Goal: Information Seeking & Learning: Learn about a topic

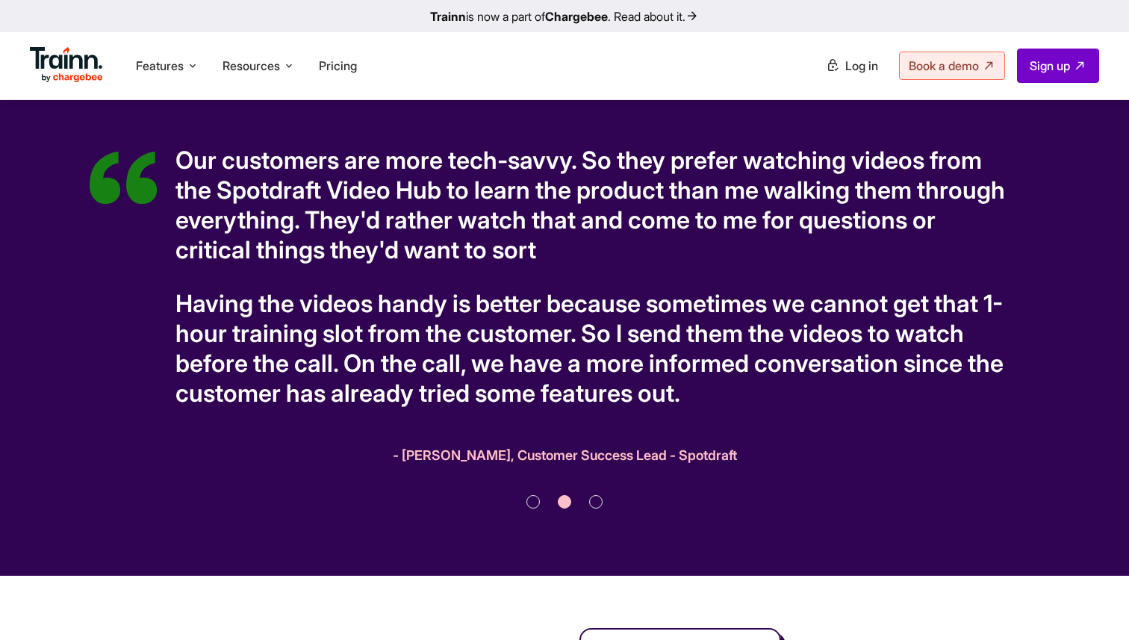
scroll to position [3961, 0]
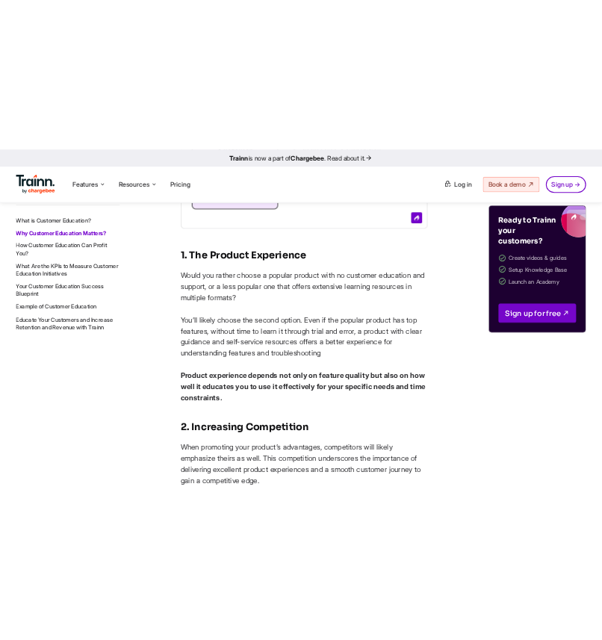
scroll to position [2513, 0]
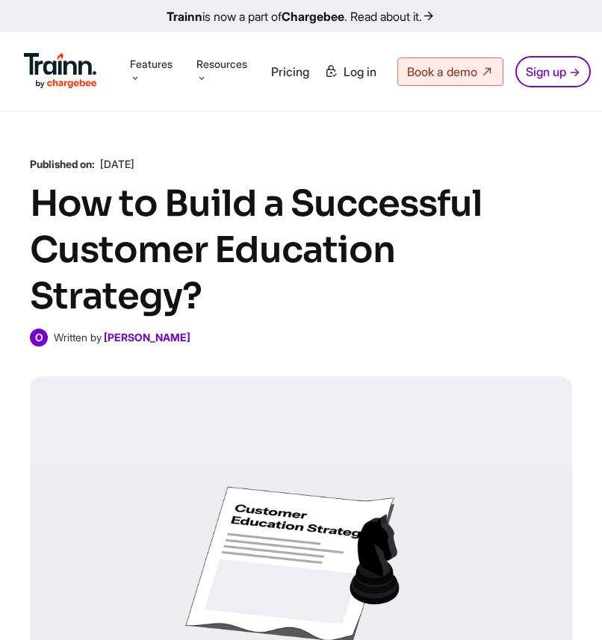
click at [354, 234] on h1 "How to Build a Successful Customer Education Strategy?" at bounding box center [301, 250] width 542 height 139
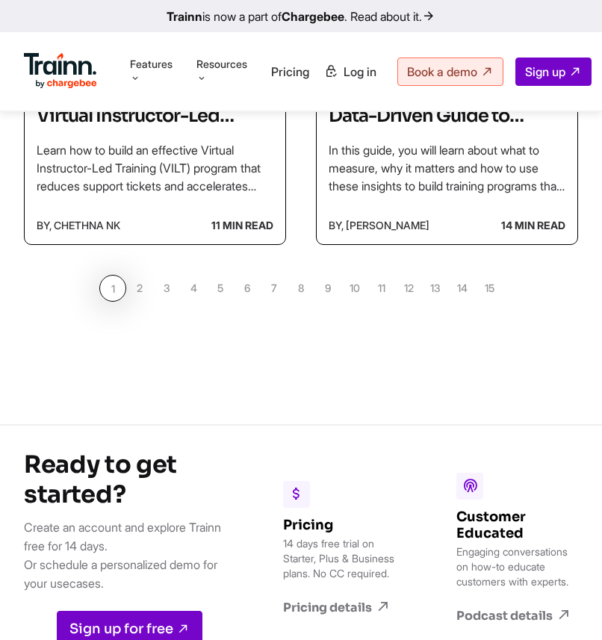
scroll to position [1589, 0]
click at [198, 278] on link "4" at bounding box center [193, 288] width 27 height 27
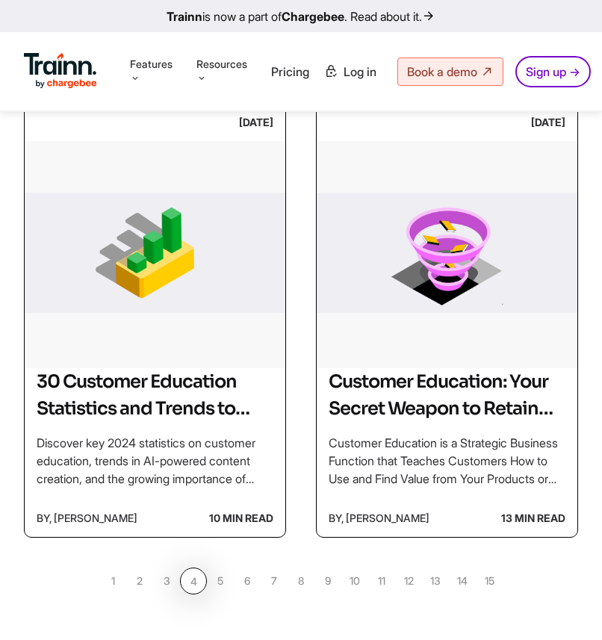
scroll to position [1277, 0]
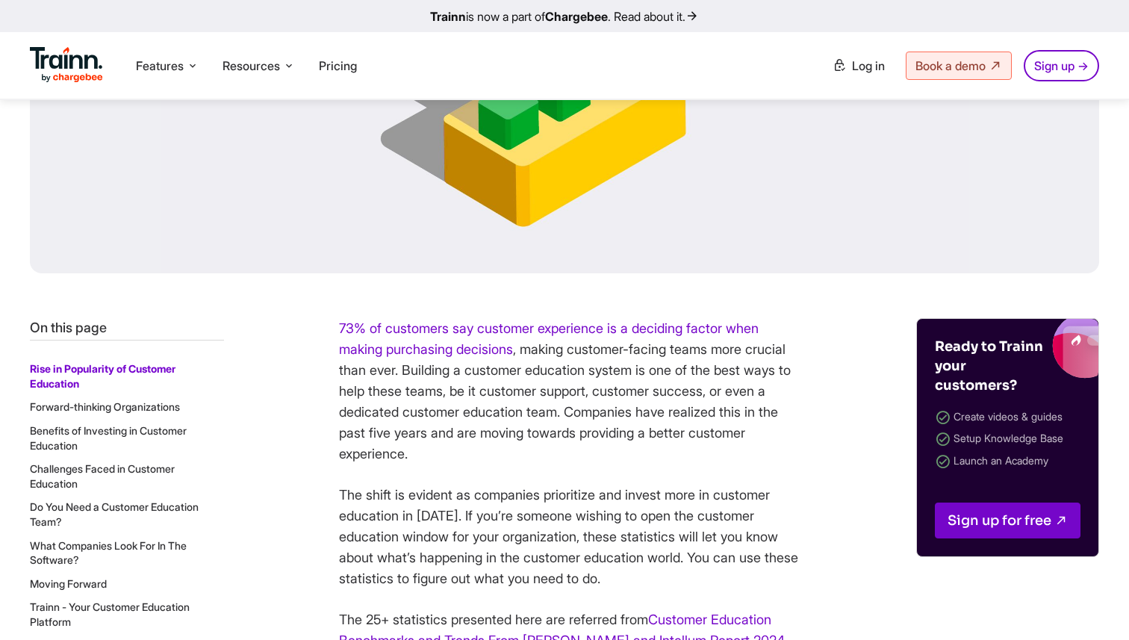
scroll to position [461, 0]
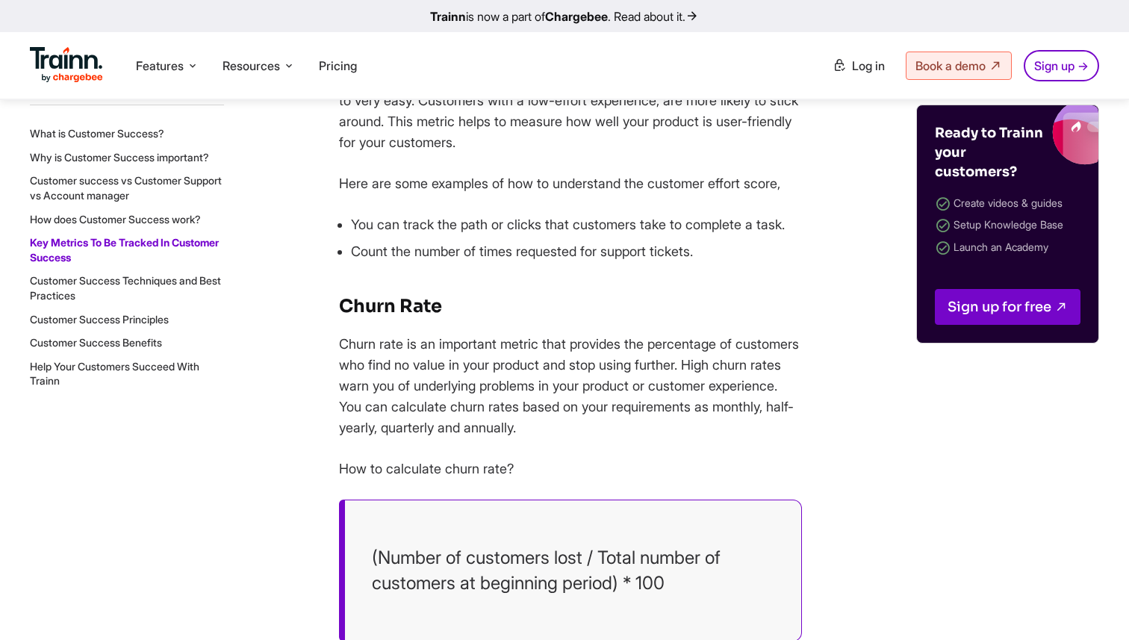
scroll to position [6746, 0]
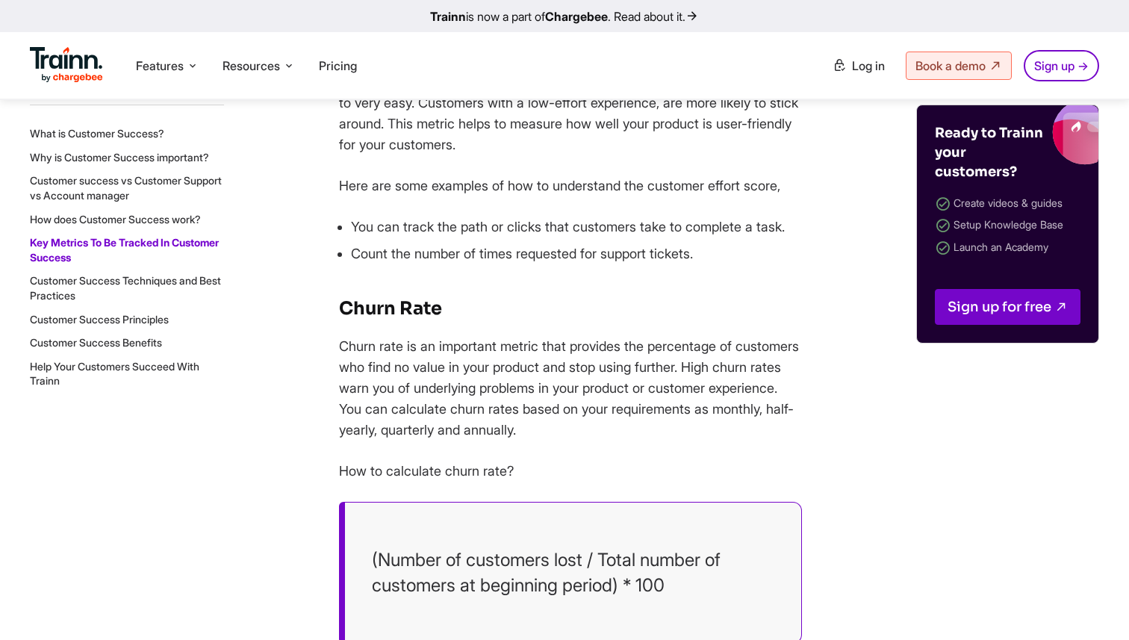
click at [679, 264] on li "Count the number of times requested for support tickets." at bounding box center [576, 253] width 451 height 21
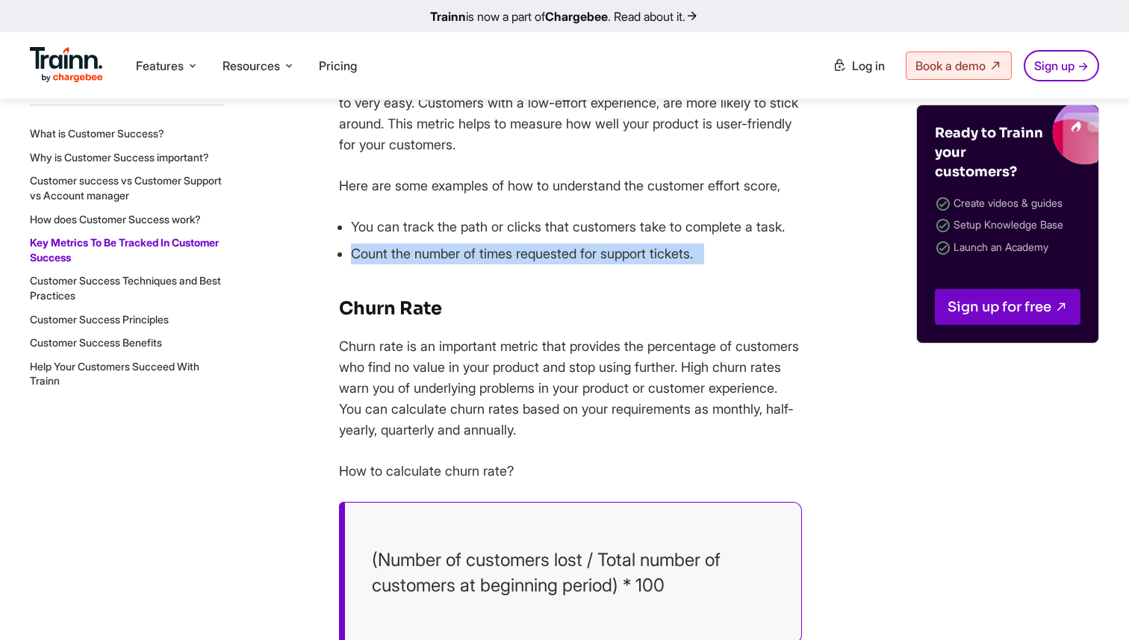
click at [679, 264] on li "Count the number of times requested for support tickets." at bounding box center [576, 253] width 451 height 21
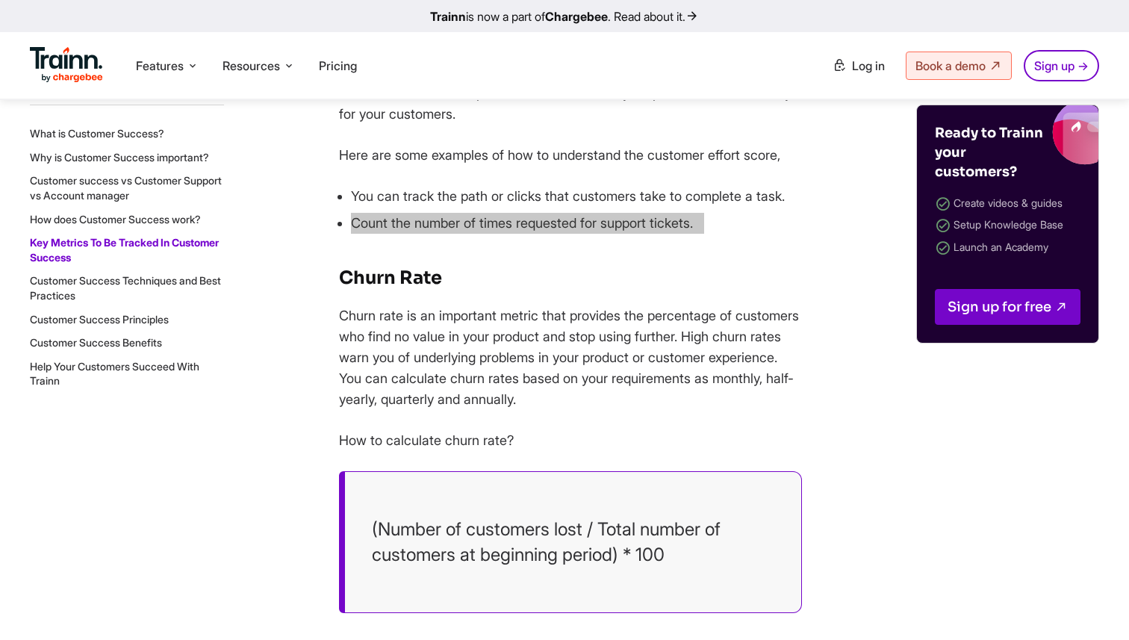
scroll to position [6786, 0]
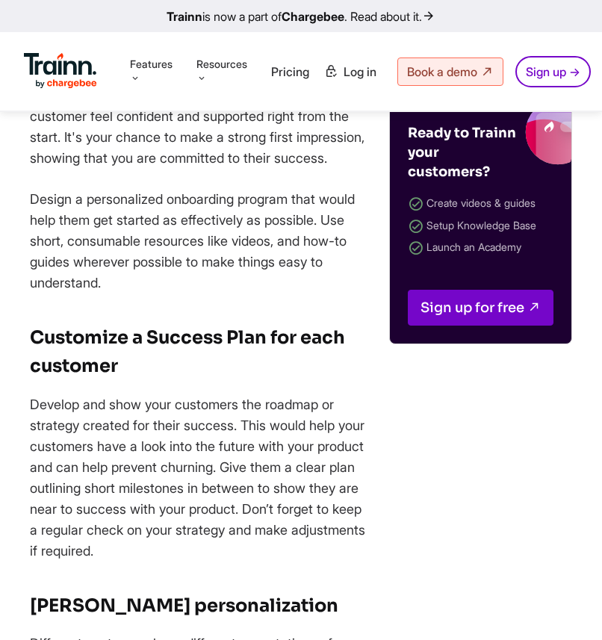
scroll to position [9790, 0]
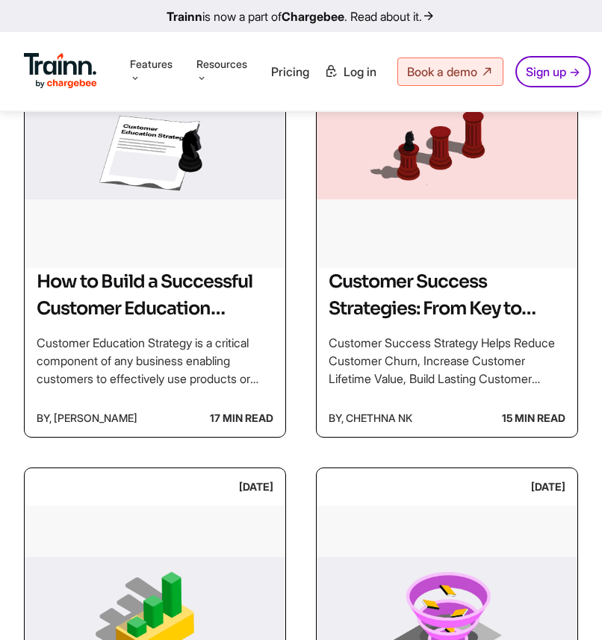
scroll to position [933, 0]
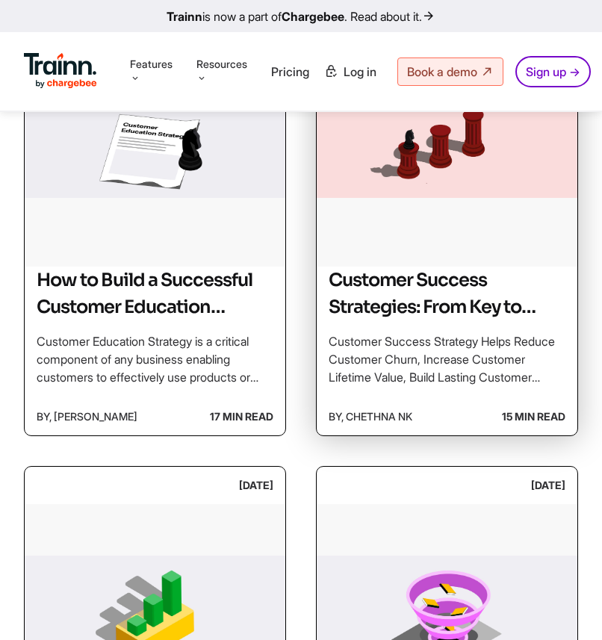
click at [406, 243] on img at bounding box center [447, 151] width 261 height 224
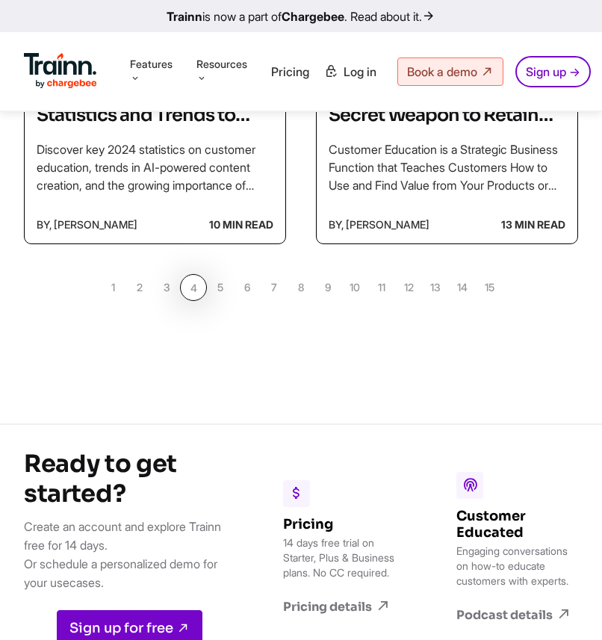
scroll to position [1583, 0]
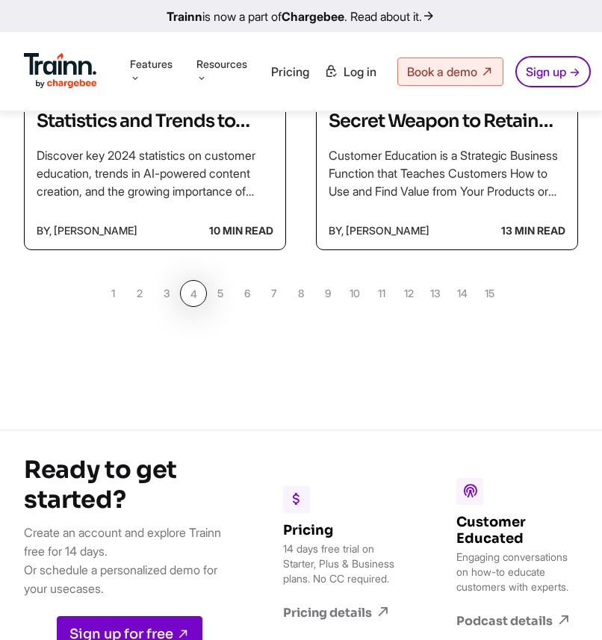
click at [161, 296] on link "3" at bounding box center [166, 293] width 27 height 27
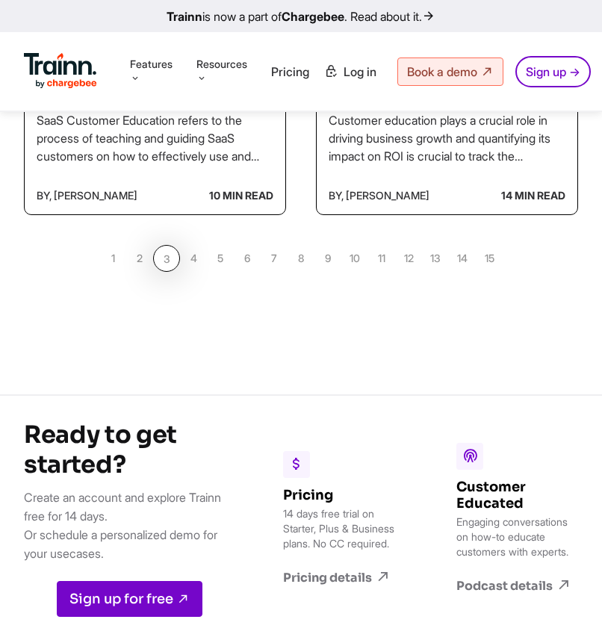
scroll to position [1618, 5]
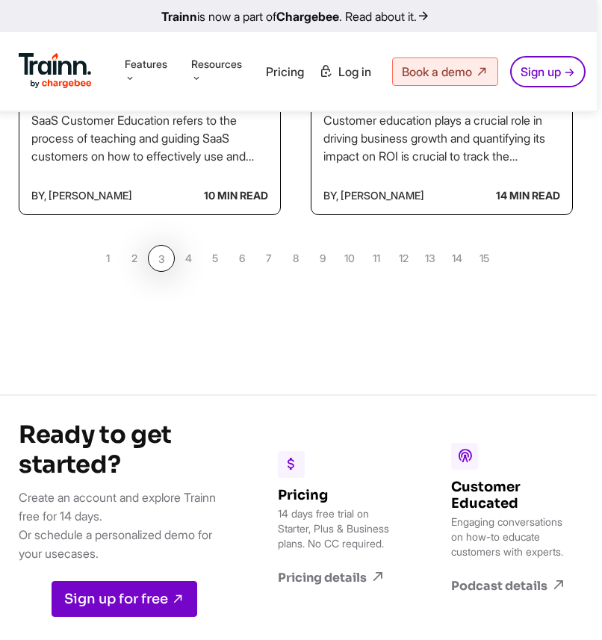
click at [138, 267] on link "2" at bounding box center [134, 258] width 27 height 27
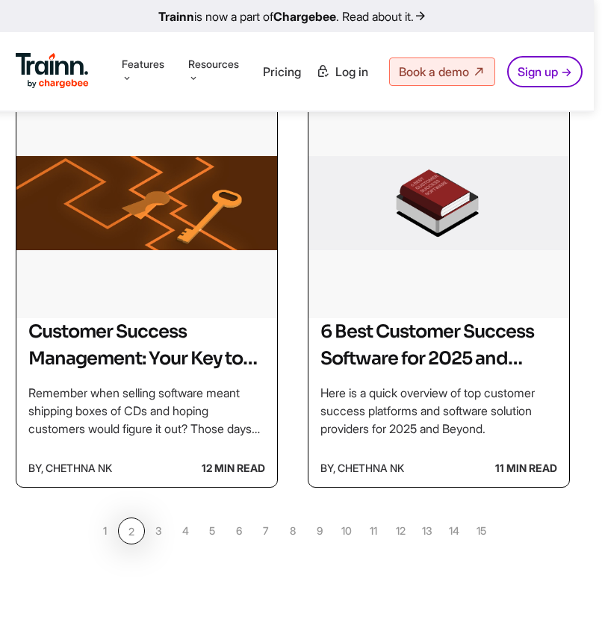
scroll to position [1324, 7]
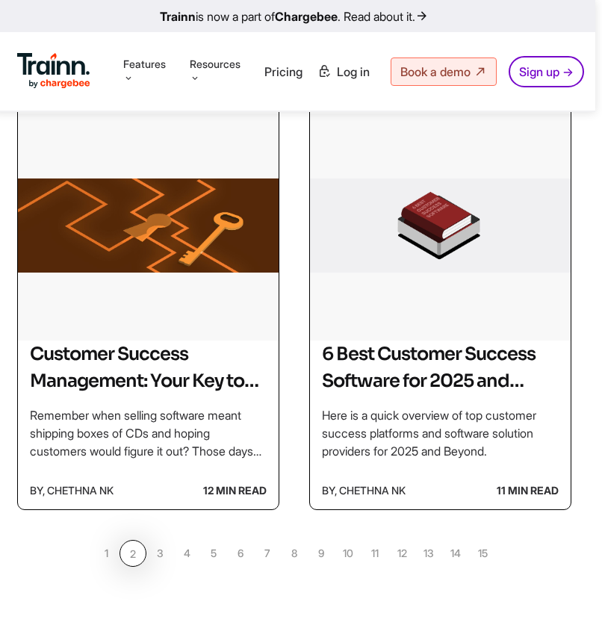
click at [163, 558] on link "3" at bounding box center [159, 553] width 27 height 27
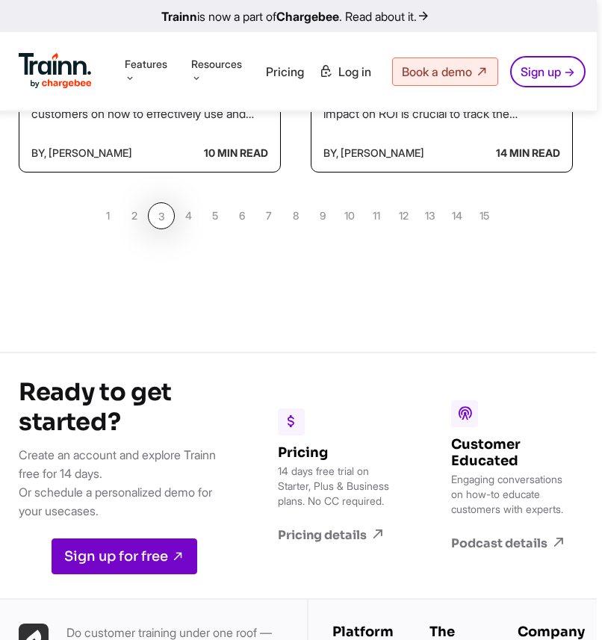
scroll to position [1661, 0]
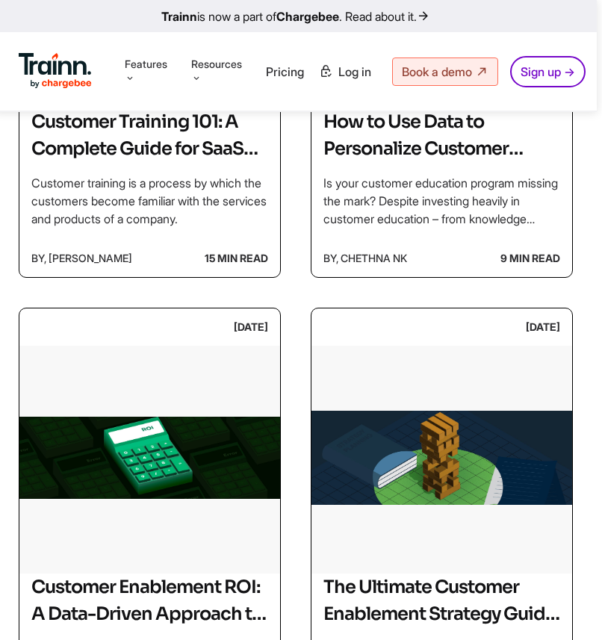
scroll to position [0, 5]
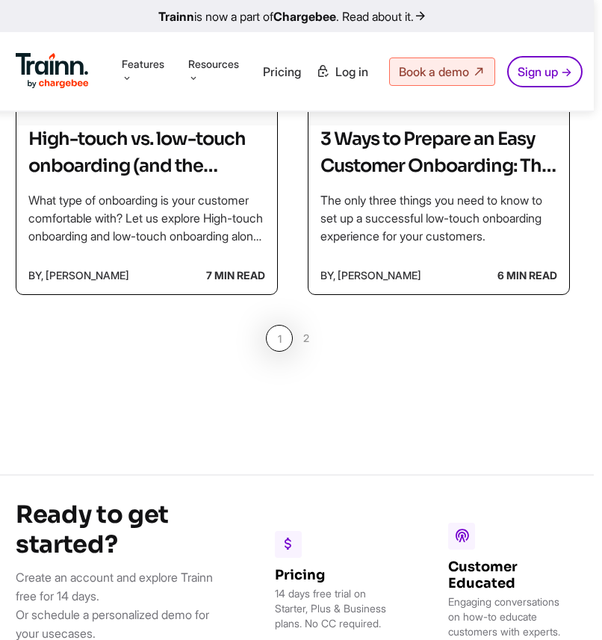
scroll to position [1375, 8]
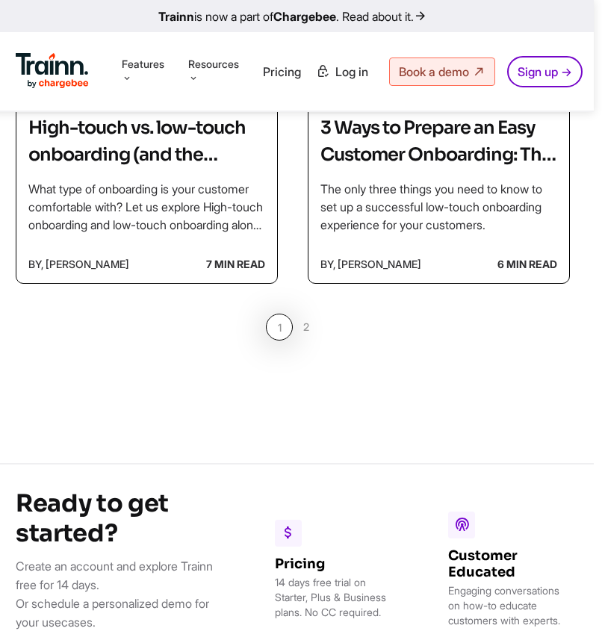
click at [308, 340] on link "2" at bounding box center [306, 327] width 27 height 27
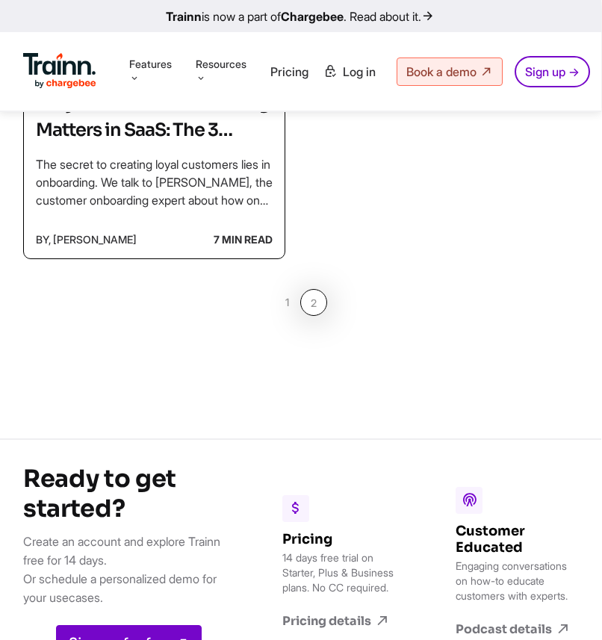
scroll to position [478, 1]
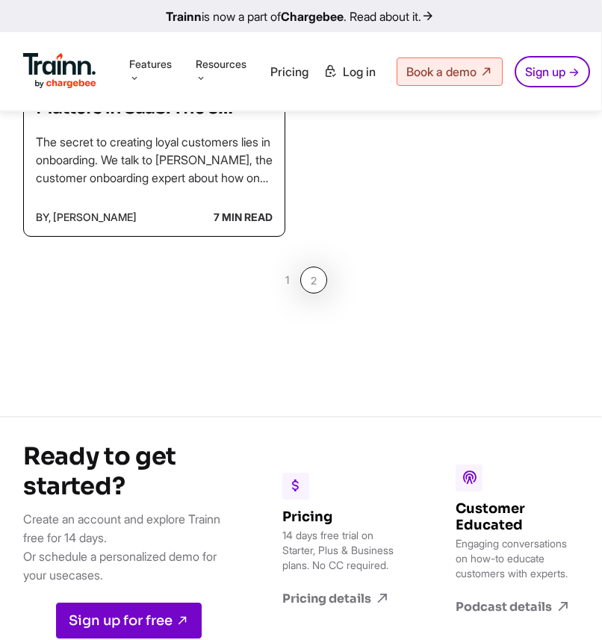
click at [288, 284] on link "1" at bounding box center [286, 280] width 27 height 27
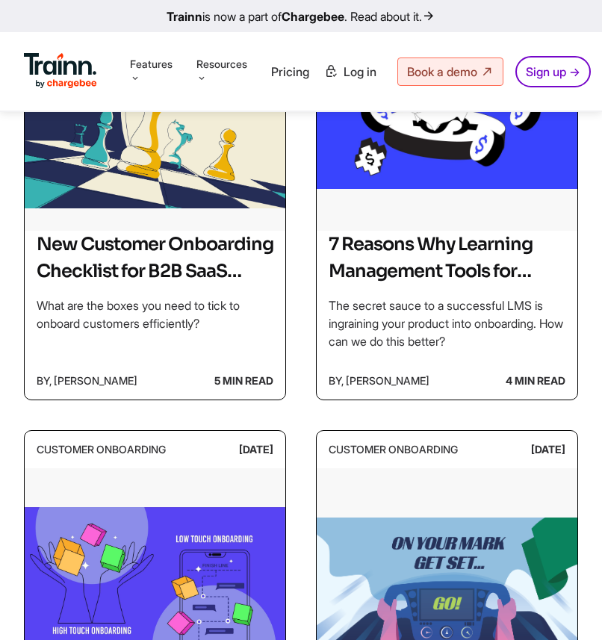
scroll to position [799, 0]
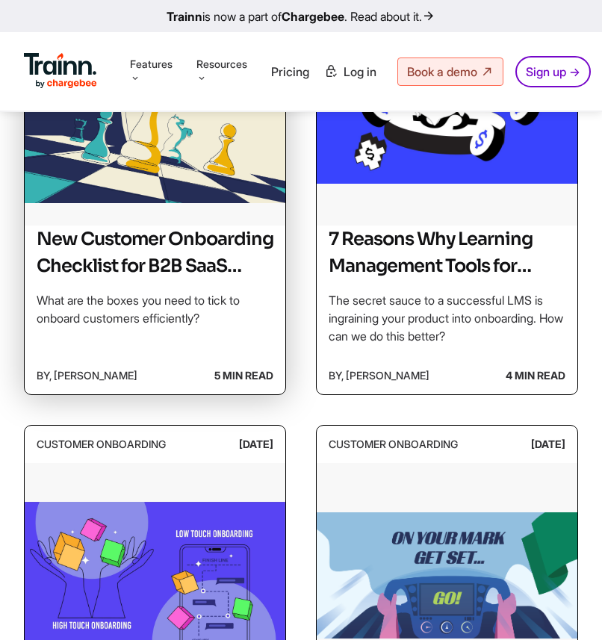
click at [199, 206] on img at bounding box center [155, 111] width 261 height 224
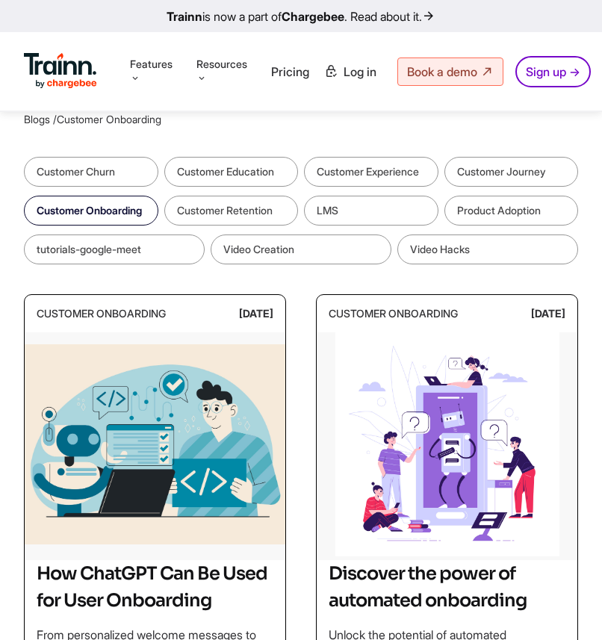
scroll to position [799, 0]
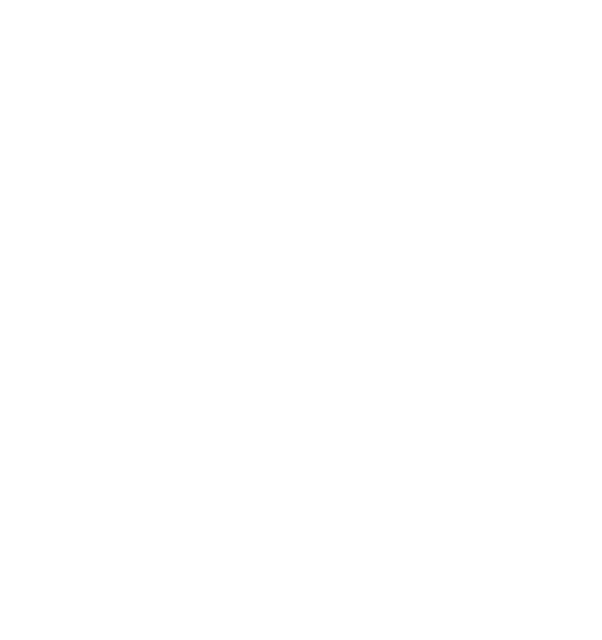
scroll to position [478, 1]
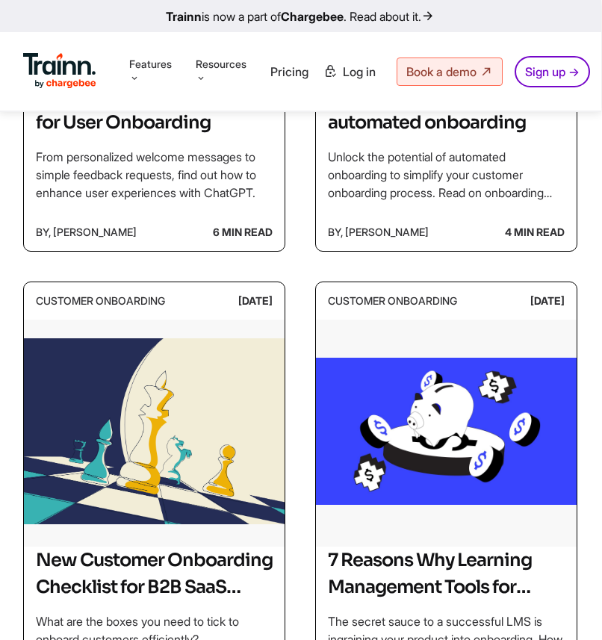
scroll to position [1375, 8]
